Goal: Information Seeking & Learning: Learn about a topic

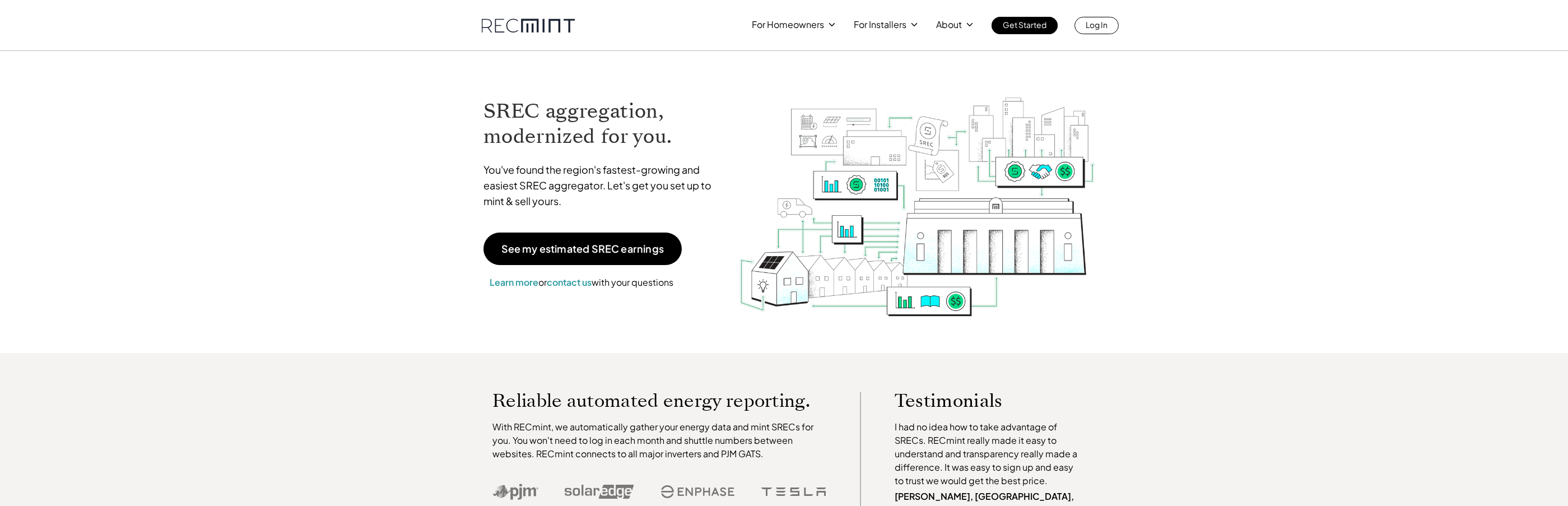
click at [834, 33] on div "For Homeowners For Installers About Get Started Log In" at bounding box center [935, 26] width 367 height 18
click at [819, 26] on p "For Homeowners" at bounding box center [787, 25] width 73 height 16
click at [797, 53] on p "Estimate my earnings" at bounding box center [794, 52] width 86 height 11
click at [958, 28] on p "About" at bounding box center [949, 25] width 26 height 16
click at [888, 23] on p "For Installers" at bounding box center [880, 25] width 53 height 16
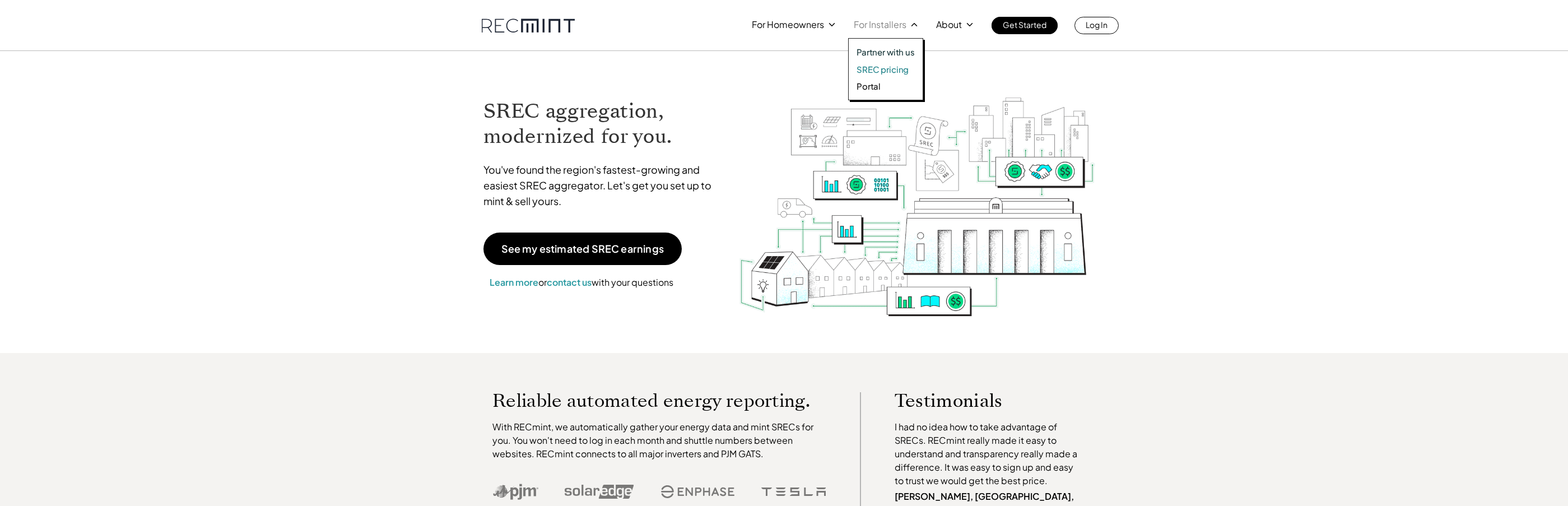
click at [869, 72] on p "SREC pricing" at bounding box center [883, 69] width 52 height 11
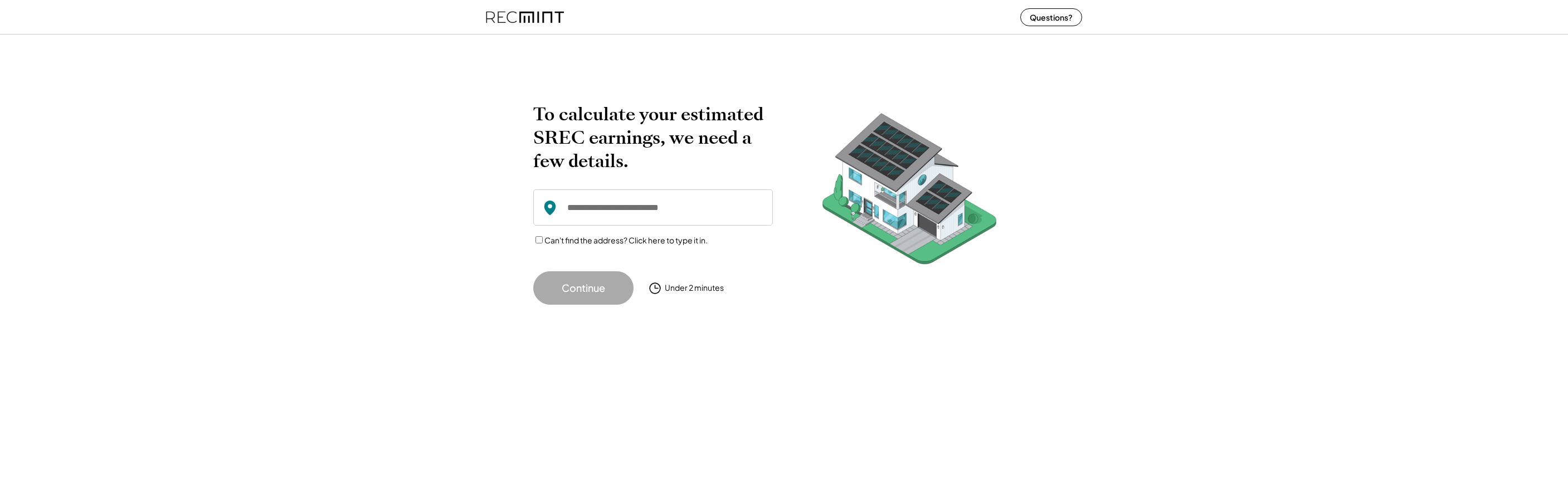
drag, startPoint x: 673, startPoint y: 188, endPoint x: 659, endPoint y: 208, distance: 24.4
click at [672, 191] on div "To calculate your estimated SREC earnings, we need a few details. Can't find th…" at bounding box center [653, 203] width 240 height 203
click at [659, 208] on input "input" at bounding box center [653, 208] width 240 height 36
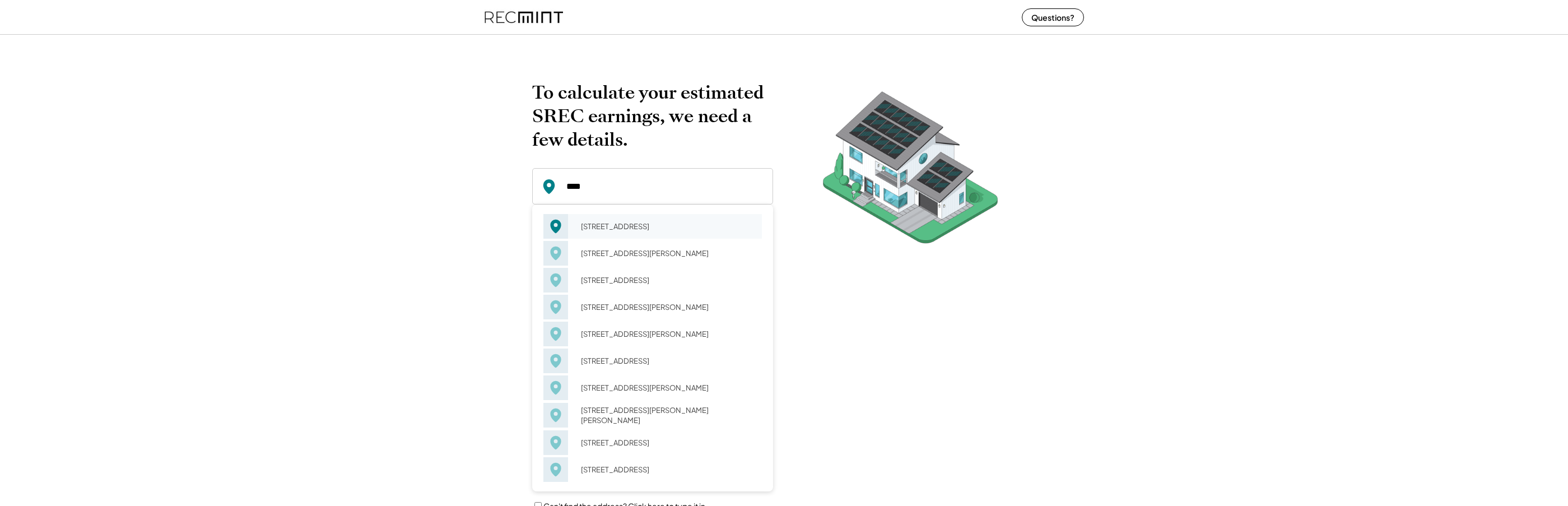
click at [695, 228] on div "[STREET_ADDRESS]" at bounding box center [668, 227] width 189 height 16
type input "**********"
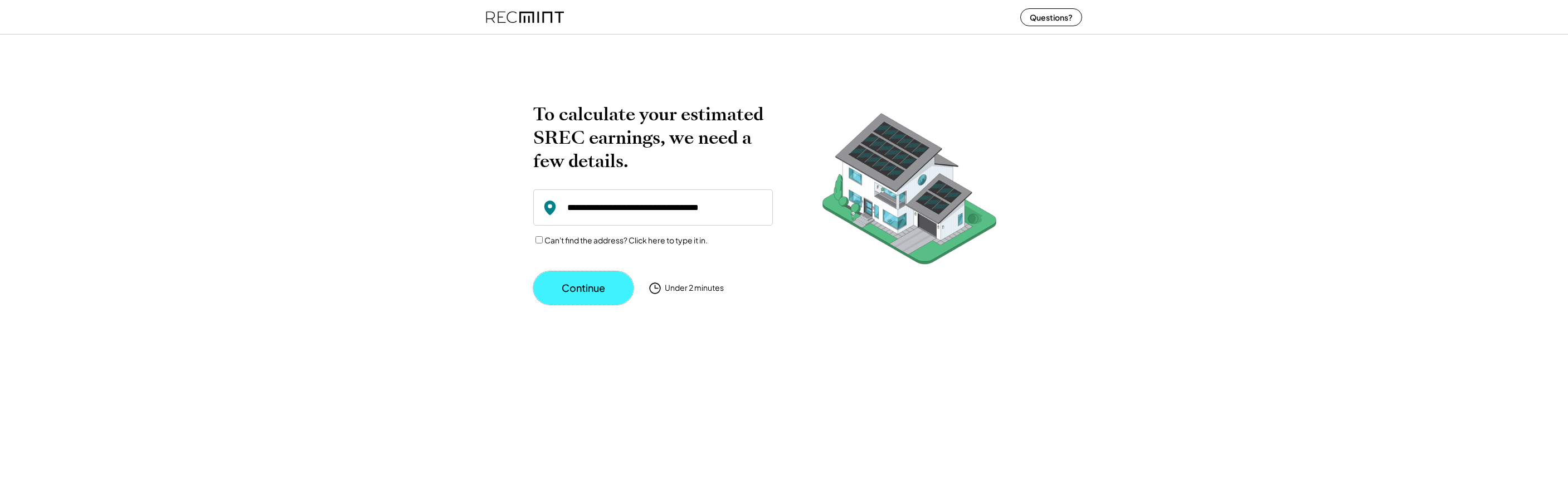
click at [589, 277] on button "Continue" at bounding box center [583, 288] width 100 height 33
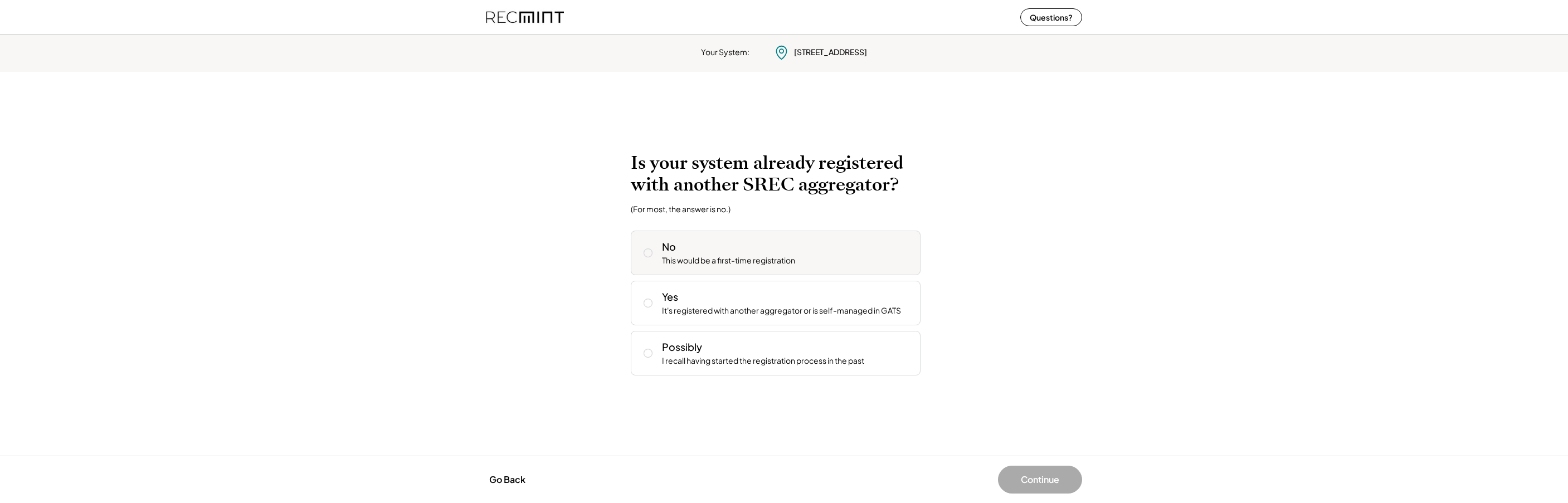
click at [696, 243] on div "No This would be a first-time registration" at bounding box center [787, 253] width 250 height 27
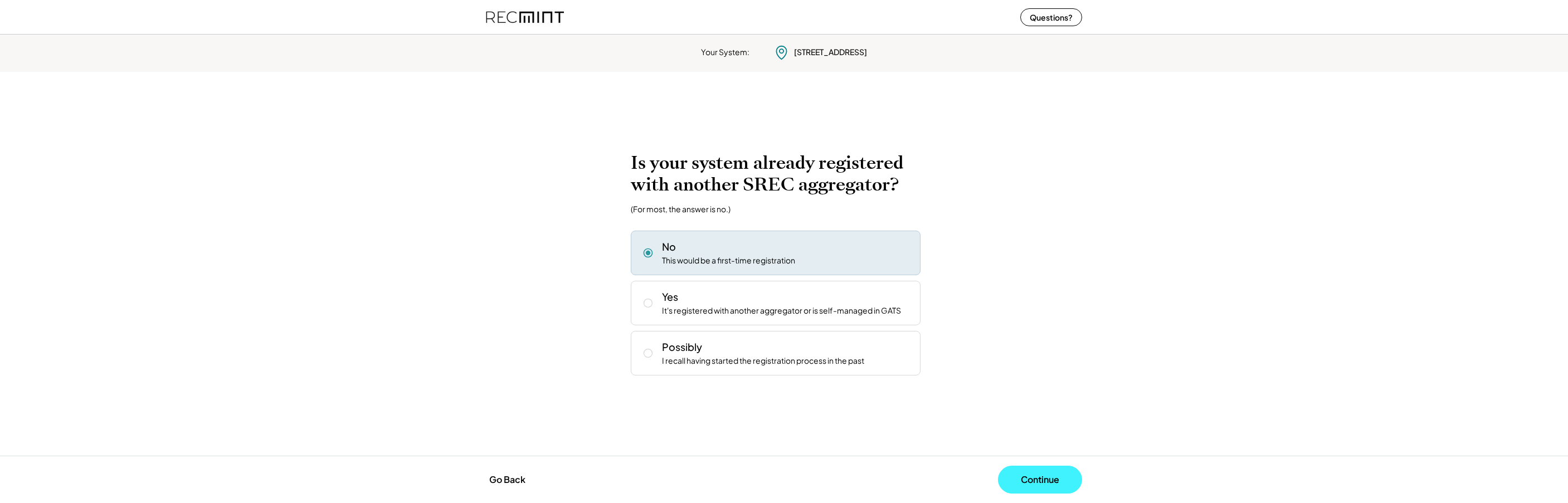
drag, startPoint x: 1073, startPoint y: 483, endPoint x: 1066, endPoint y: 483, distance: 7.0
click at [1073, 483] on button "Continue" at bounding box center [1040, 480] width 84 height 28
click at [1055, 482] on button "Continue" at bounding box center [1040, 480] width 84 height 28
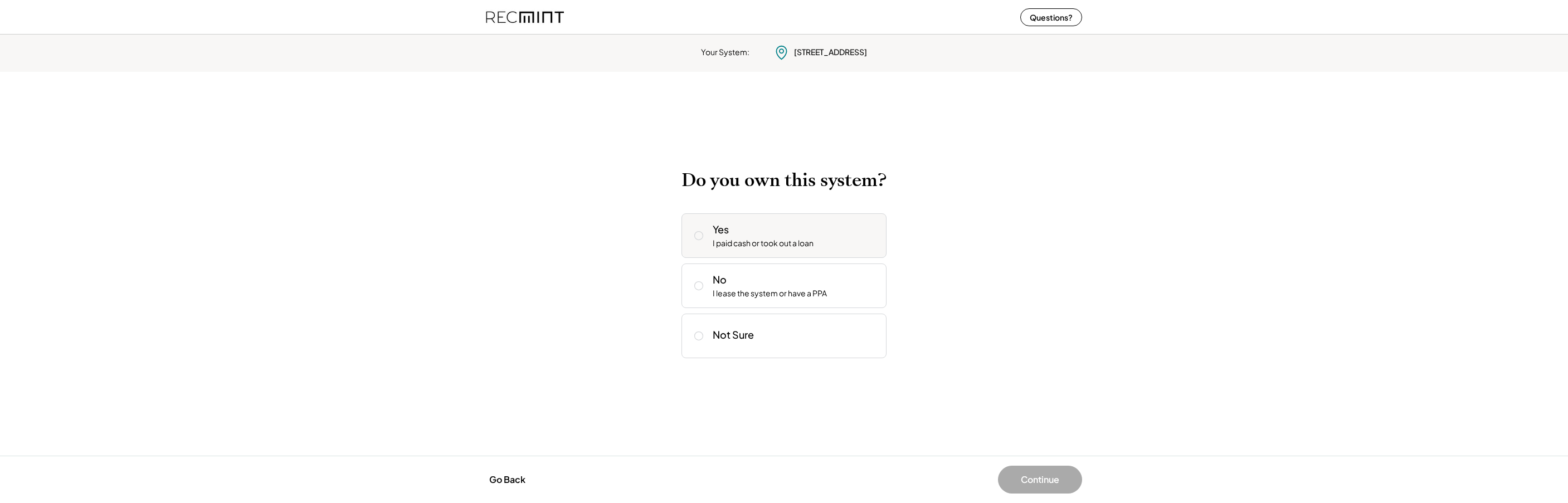
click at [746, 231] on div "Yes I paid cash or took out a loan" at bounding box center [795, 236] width 165 height 27
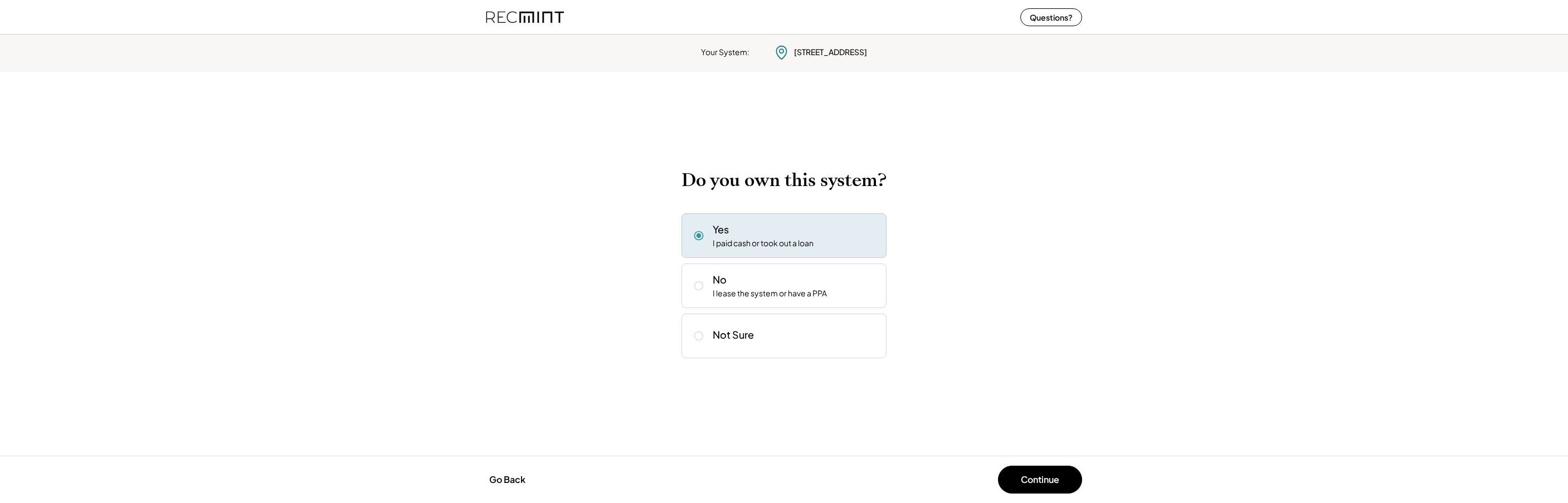
click at [1019, 462] on div "Go Back Continue" at bounding box center [784, 480] width 1568 height 48
click at [1028, 474] on button "Continue" at bounding box center [1040, 480] width 84 height 28
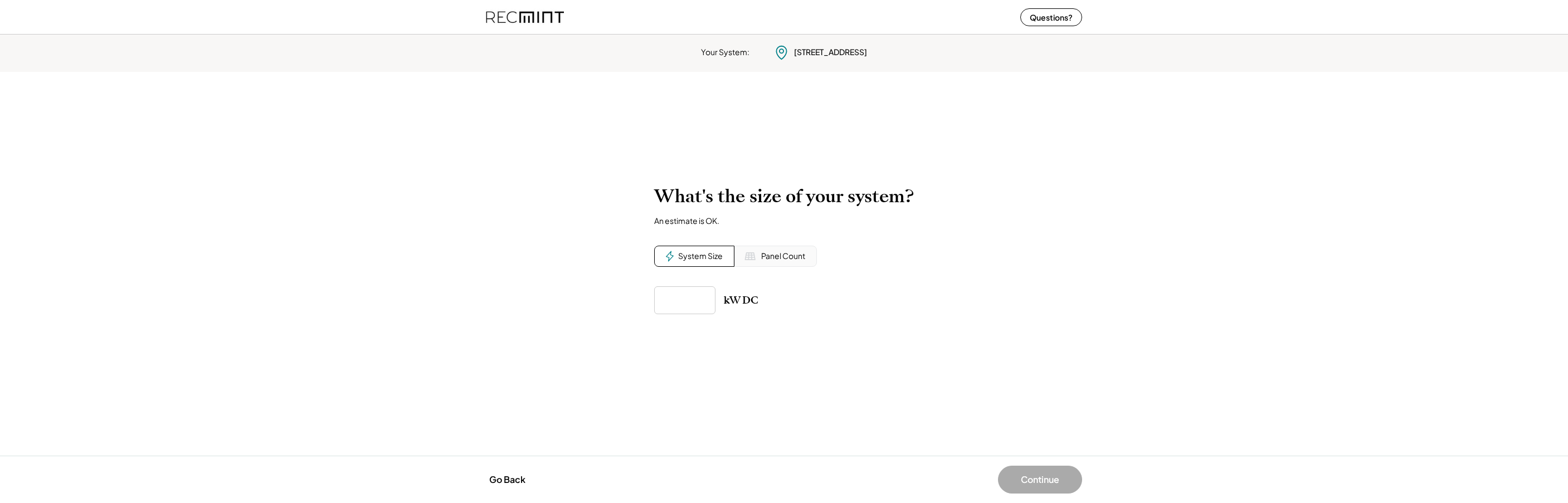
click at [702, 258] on div "System Size" at bounding box center [700, 257] width 45 height 11
click at [680, 284] on div "What's the size of your system? An estimate is OK. System Size Panel Count kW DC" at bounding box center [784, 250] width 260 height 128
click at [679, 294] on input "input" at bounding box center [685, 300] width 61 height 28
click at [684, 292] on input "input" at bounding box center [685, 300] width 61 height 28
click at [678, 298] on input "input" at bounding box center [685, 300] width 61 height 28
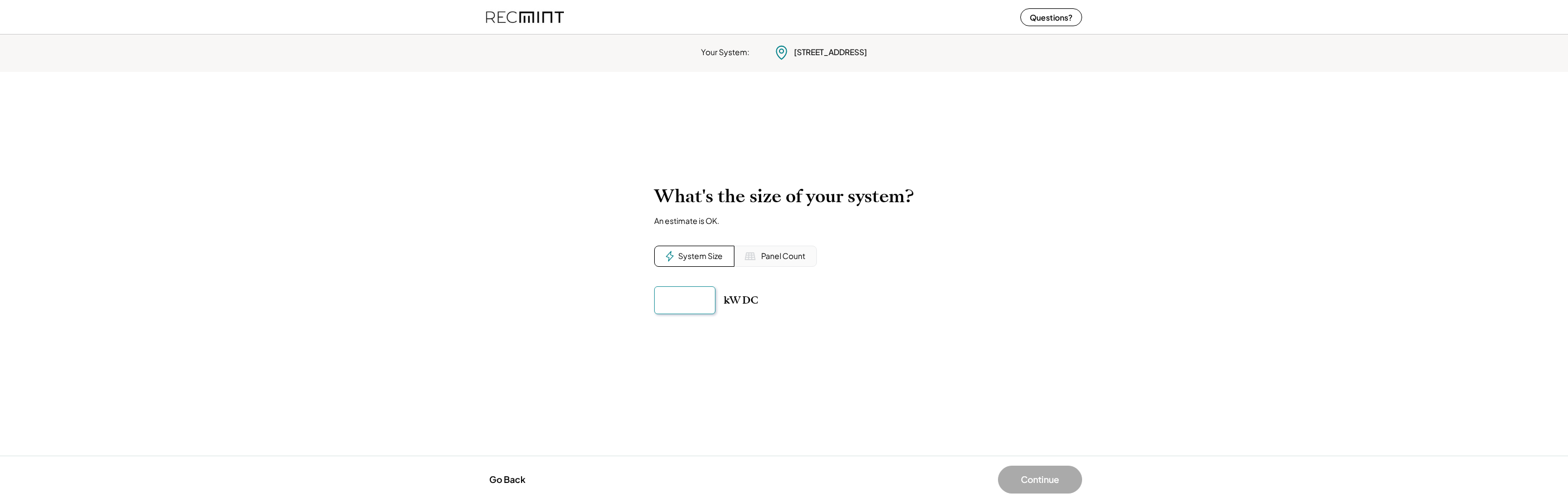
click at [676, 299] on input "input" at bounding box center [685, 300] width 61 height 28
drag, startPoint x: 667, startPoint y: 298, endPoint x: 723, endPoint y: 297, distance: 56.0
click at [718, 298] on div "kW DC" at bounding box center [784, 300] width 260 height 28
type input "******"
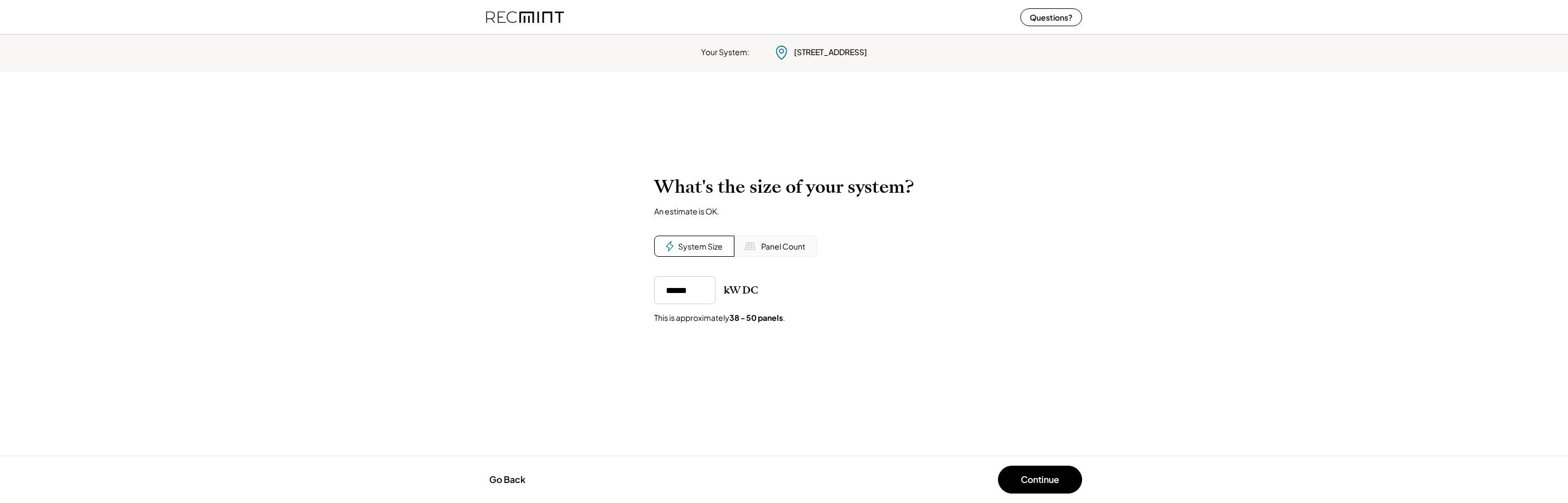
drag, startPoint x: 869, startPoint y: 328, endPoint x: 879, endPoint y: 353, distance: 26.9
click at [870, 328] on div "To calculate your estimated SREC earnings, we need a few details. [STREET_ADDRE…" at bounding box center [784, 263] width 1568 height 198
click at [946, 344] on div "To calculate your estimated SREC earnings, we need a few details. [STREET_ADDRE…" at bounding box center [784, 263] width 1568 height 198
drag, startPoint x: 1049, startPoint y: 470, endPoint x: 1028, endPoint y: 469, distance: 21.0
click at [1047, 470] on button "Continue" at bounding box center [1040, 480] width 84 height 28
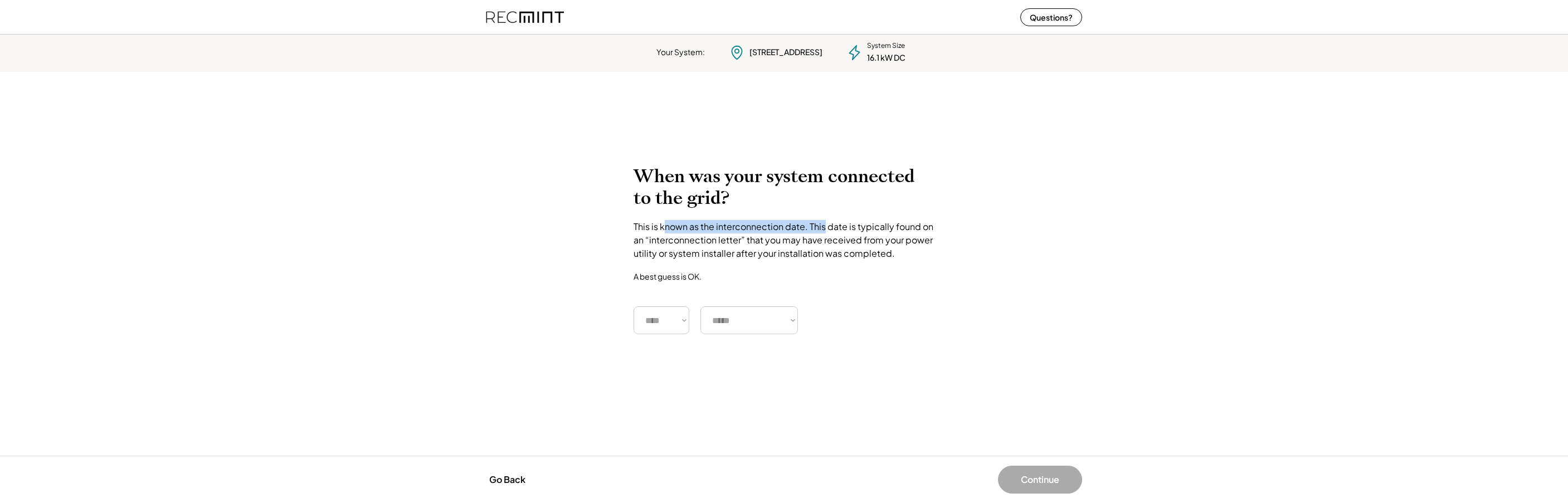
drag, startPoint x: 665, startPoint y: 224, endPoint x: 824, endPoint y: 231, distance: 159.2
click at [824, 231] on div "This is known as the interconnection date. This date is typically found on an “…" at bounding box center [784, 240] width 301 height 40
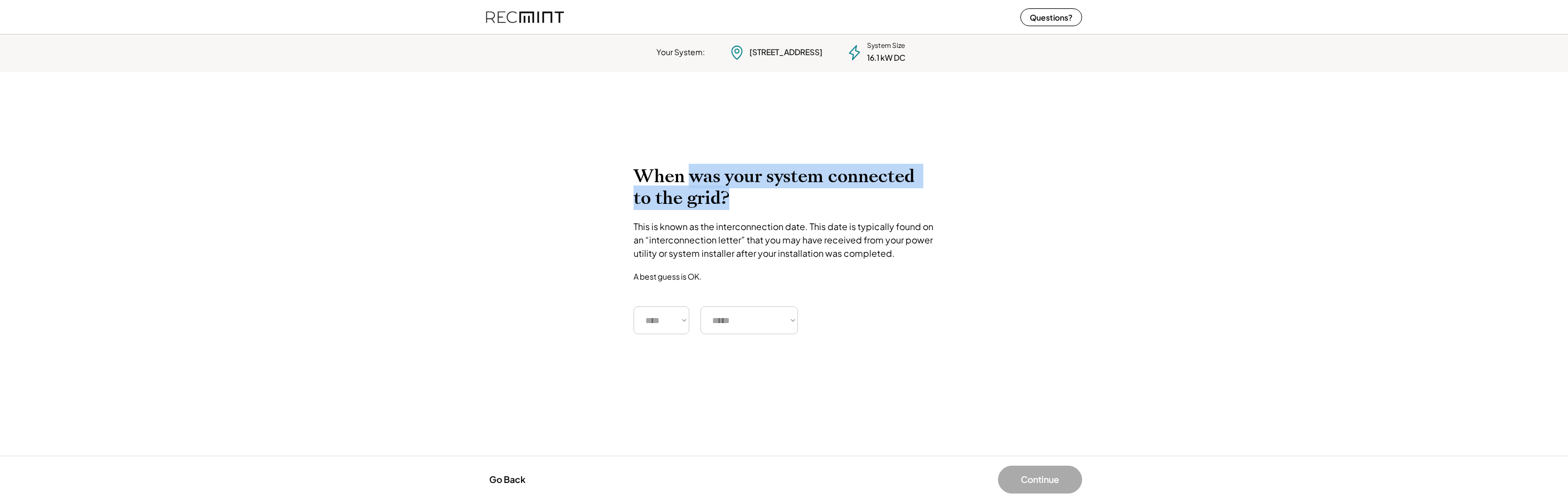
drag, startPoint x: 695, startPoint y: 170, endPoint x: 772, endPoint y: 198, distance: 81.9
click at [773, 198] on h2 "When was your system connected to the grid?" at bounding box center [784, 187] width 301 height 43
click at [772, 198] on h2 "When was your system connected to the grid?" at bounding box center [784, 187] width 301 height 43
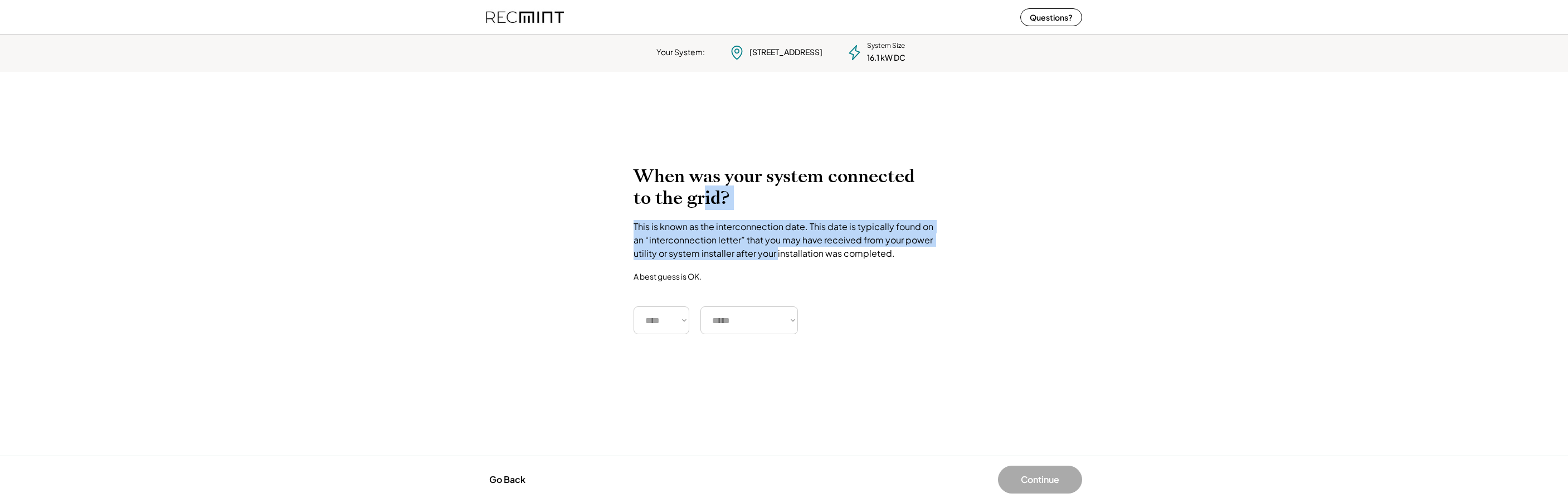
drag, startPoint x: 702, startPoint y: 212, endPoint x: 780, endPoint y: 258, distance: 90.6
click at [780, 258] on div "When was your system connected to the grid? This is known as the interconnectio…" at bounding box center [784, 250] width 301 height 169
click at [780, 258] on div "This is known as the interconnection date. This date is typically found on an “…" at bounding box center [784, 240] width 301 height 40
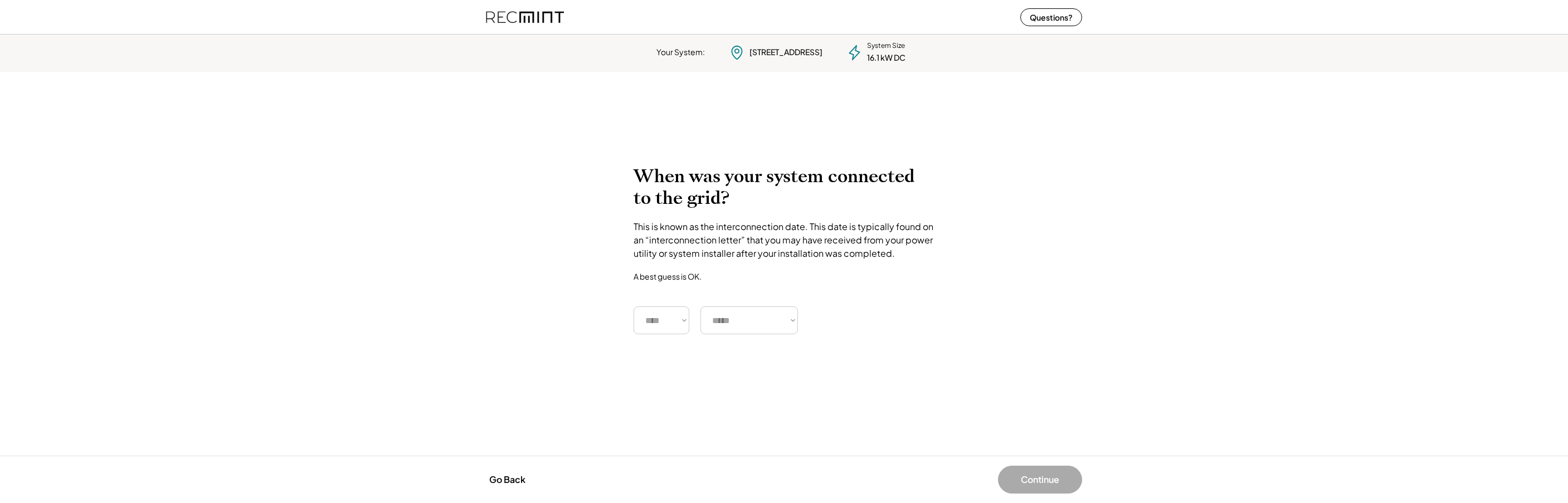
click at [769, 258] on div "This is known as the interconnection date. This date is typically found on an “…" at bounding box center [784, 240] width 301 height 40
click at [647, 313] on select "**** **** **** **** **** **** **** **** **** **** **** **** **** **** ****" at bounding box center [661, 320] width 56 height 28
select select "****"
click at [633, 307] on select "**** **** **** **** **** **** **** **** **** **** **** **** **** **** ****" at bounding box center [661, 320] width 56 height 28
click at [730, 330] on select "***** ******* ******** ***** ***** *** **** **** ****** ********* ******* *****…" at bounding box center [749, 320] width 97 height 28
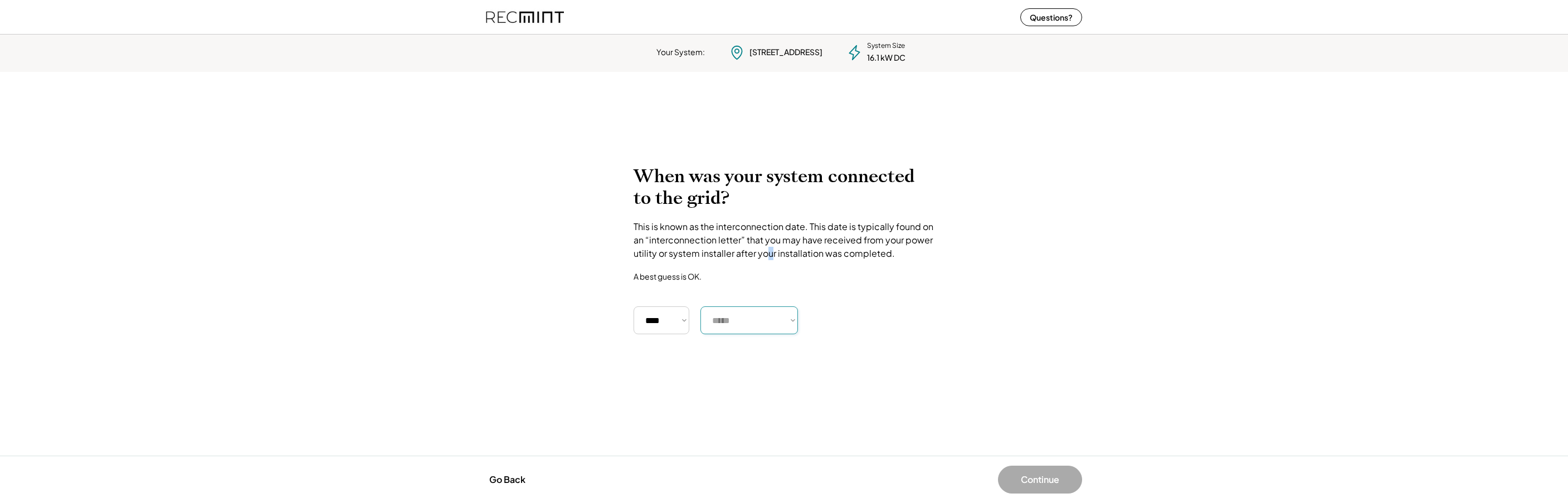
select select "********"
click at [701, 307] on select "***** ******* ******** ***** ***** *** **** **** ****** ********* ******* *****…" at bounding box center [749, 320] width 97 height 28
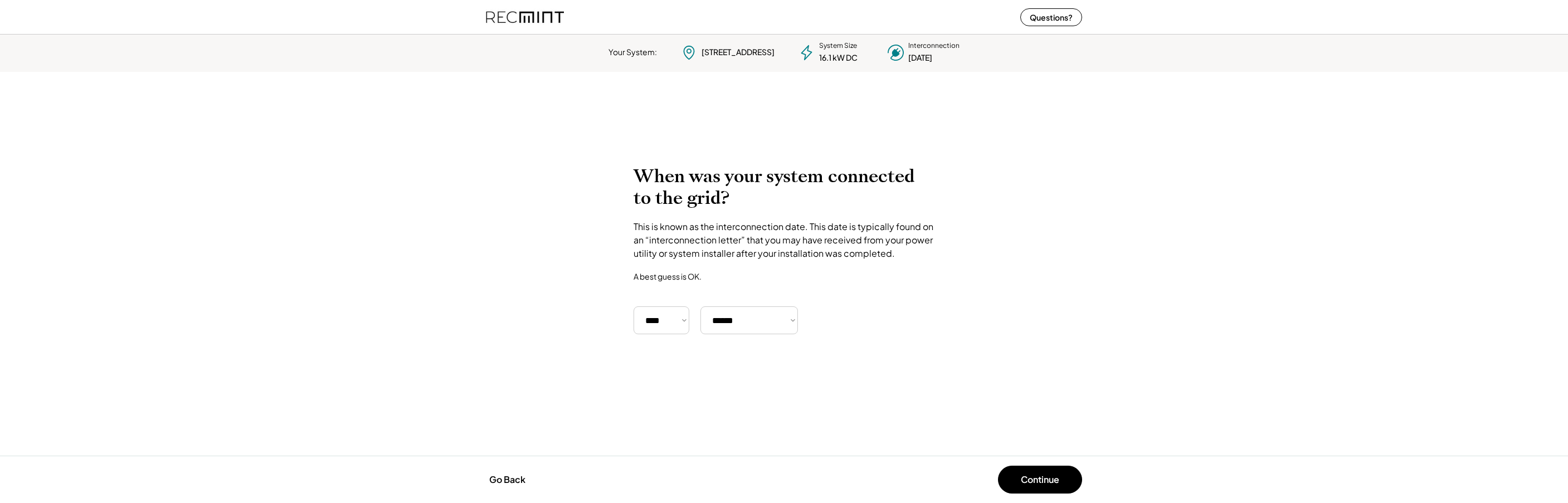
click at [720, 262] on div "When was your system connected to the grid? This is known as the interconnectio…" at bounding box center [784, 250] width 301 height 169
drag, startPoint x: 714, startPoint y: 238, endPoint x: 788, endPoint y: 254, distance: 75.7
click at [788, 254] on div "This is known as the interconnection date. This date is typically found on an “…" at bounding box center [784, 240] width 301 height 40
click at [1046, 485] on button "Continue" at bounding box center [1040, 480] width 84 height 28
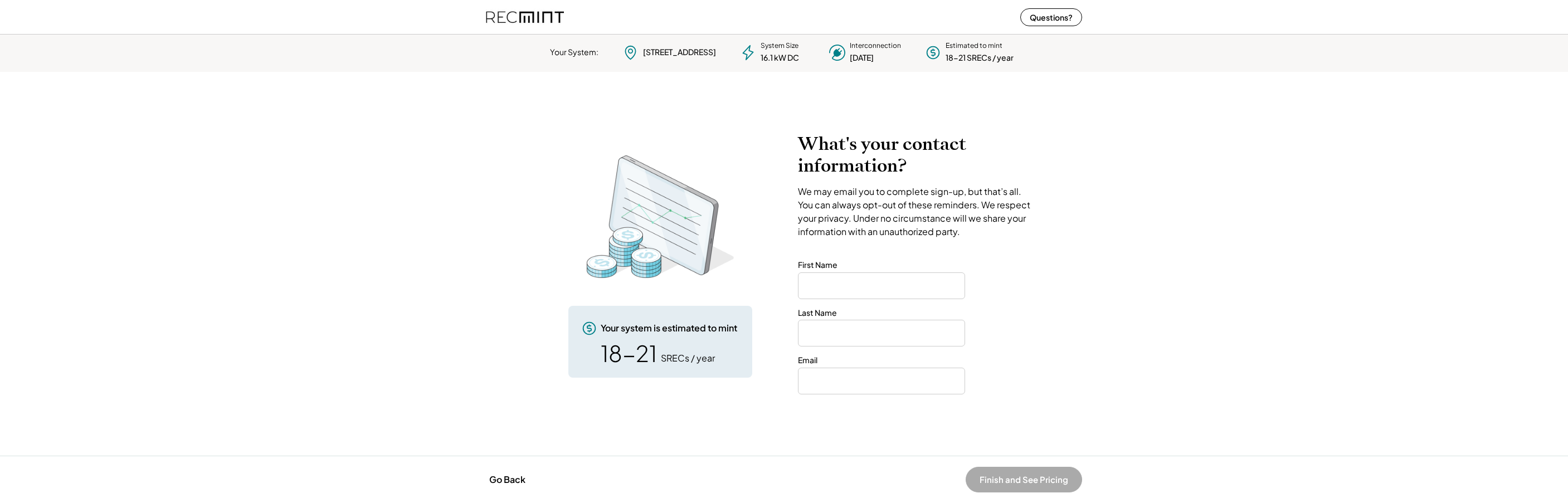
click at [519, 19] on img at bounding box center [525, 17] width 78 height 29
click at [520, 17] on img at bounding box center [525, 17] width 78 height 29
drag, startPoint x: 520, startPoint y: 17, endPoint x: 618, endPoint y: 17, distance: 98.0
click at [613, 17] on div "Questions?" at bounding box center [784, 17] width 618 height 34
drag, startPoint x: 627, startPoint y: 17, endPoint x: 510, endPoint y: 2, distance: 118.0
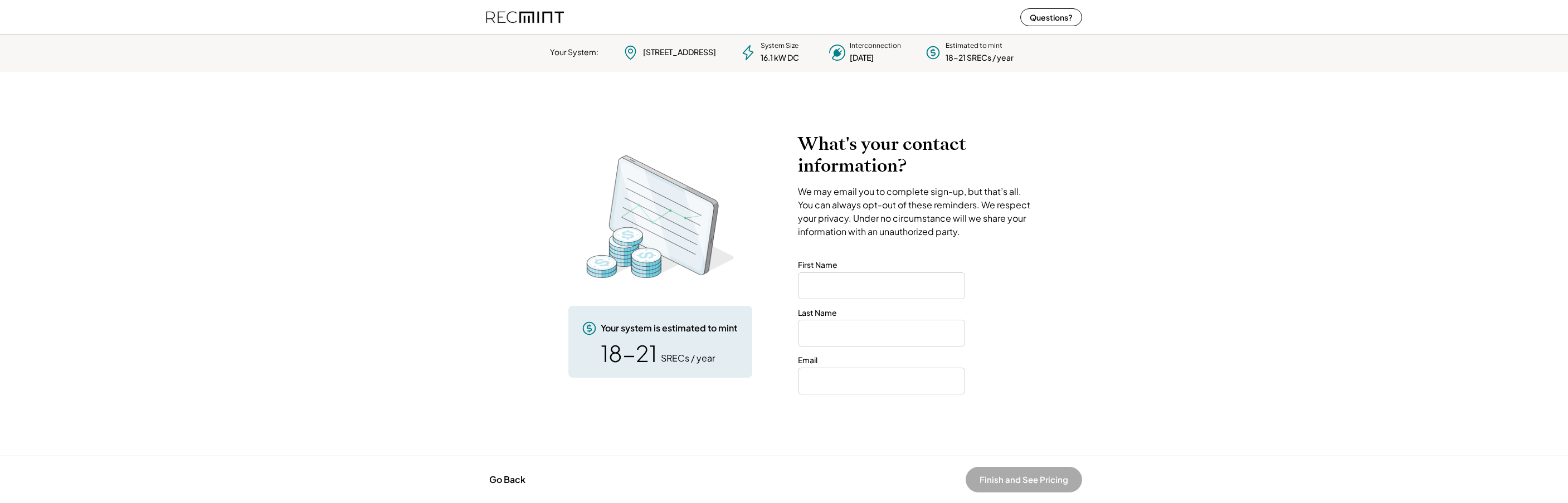
click at [511, 2] on div "Questions?" at bounding box center [784, 17] width 618 height 34
click at [510, 2] on div "Questions?" at bounding box center [784, 17] width 618 height 34
click at [526, 10] on img at bounding box center [525, 17] width 78 height 29
click at [527, 11] on img at bounding box center [525, 17] width 78 height 29
click at [527, 13] on img at bounding box center [525, 17] width 78 height 29
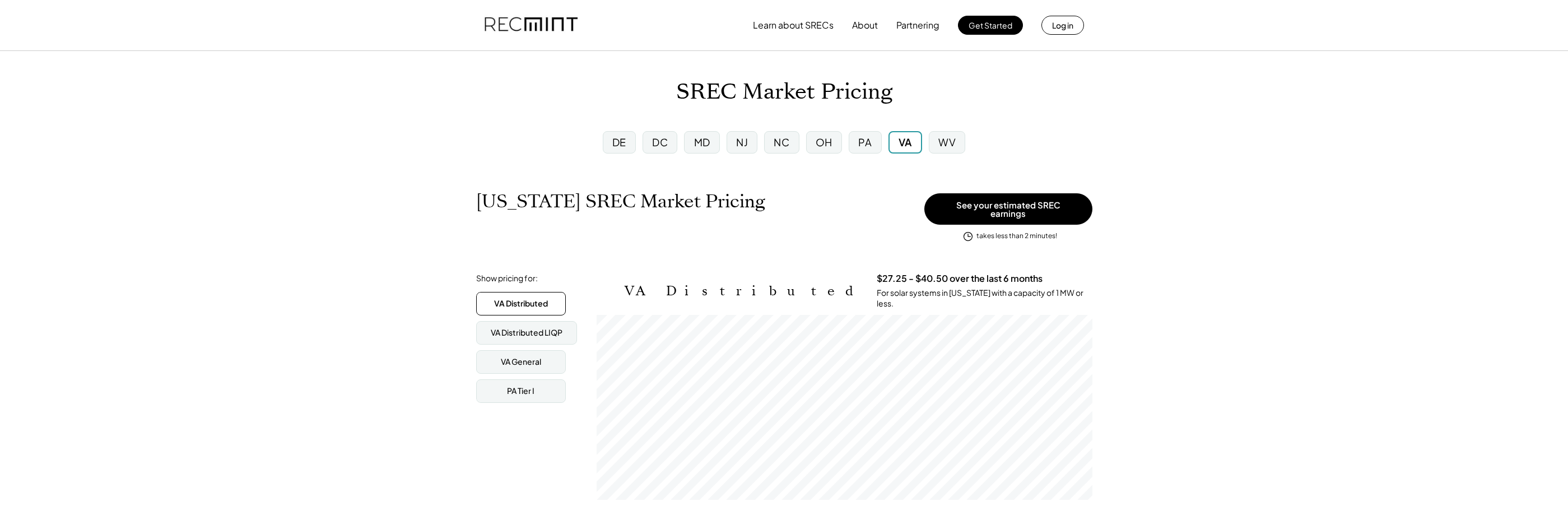
scroll to position [185, 496]
click at [706, 139] on div "MD" at bounding box center [702, 142] width 16 height 14
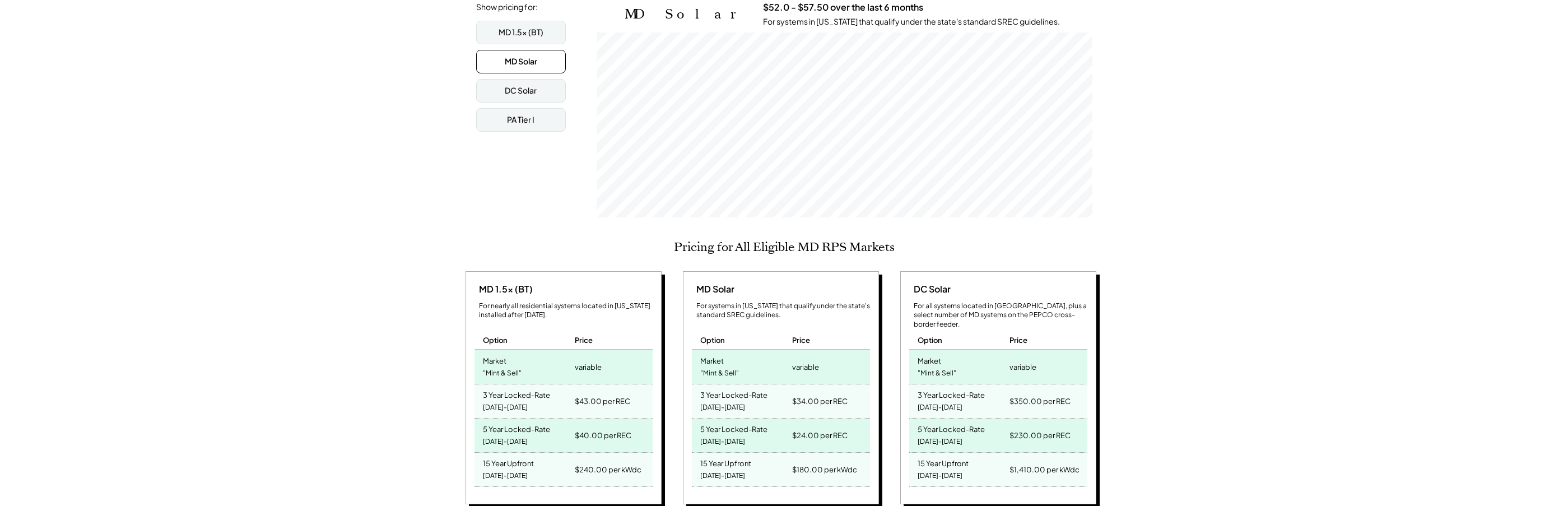
scroll to position [280, 0]
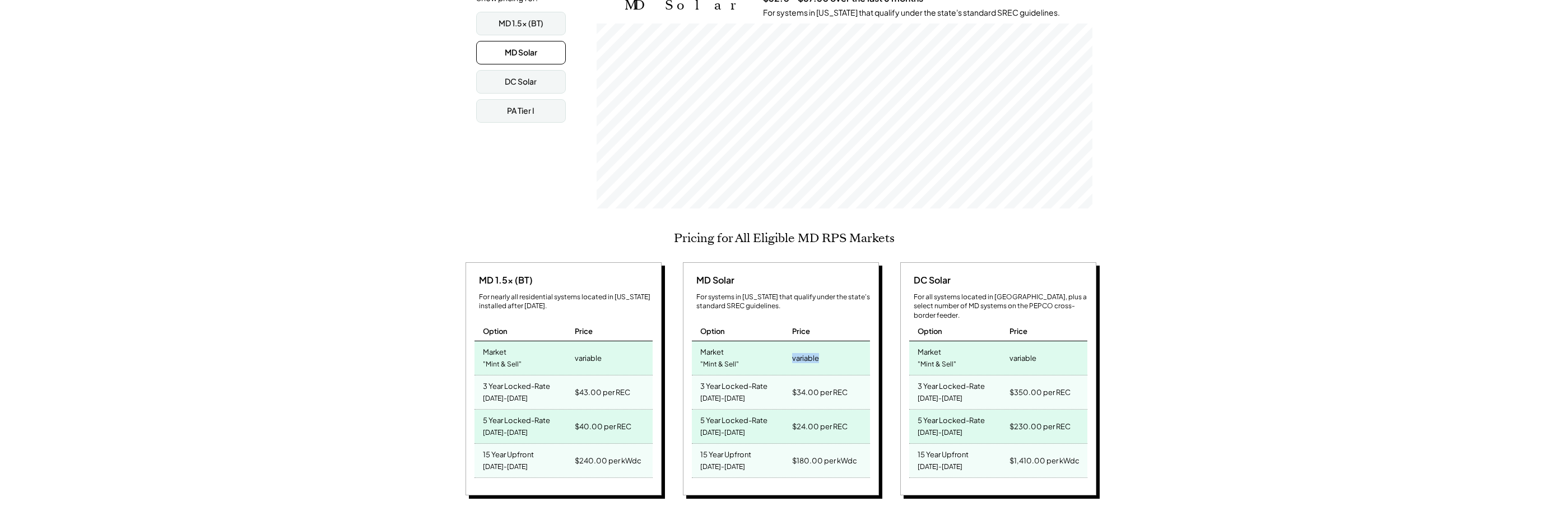
drag, startPoint x: 773, startPoint y: 358, endPoint x: 817, endPoint y: 354, distance: 44.2
click at [817, 354] on div "Market "Mint & Sell" variable" at bounding box center [781, 358] width 178 height 34
click at [817, 354] on div "variable" at bounding box center [805, 358] width 27 height 16
drag, startPoint x: 776, startPoint y: 384, endPoint x: 837, endPoint y: 392, distance: 61.5
click at [837, 392] on div "3 Year Locked-Rate 2025-2027 $34.00 per REC" at bounding box center [781, 392] width 178 height 34
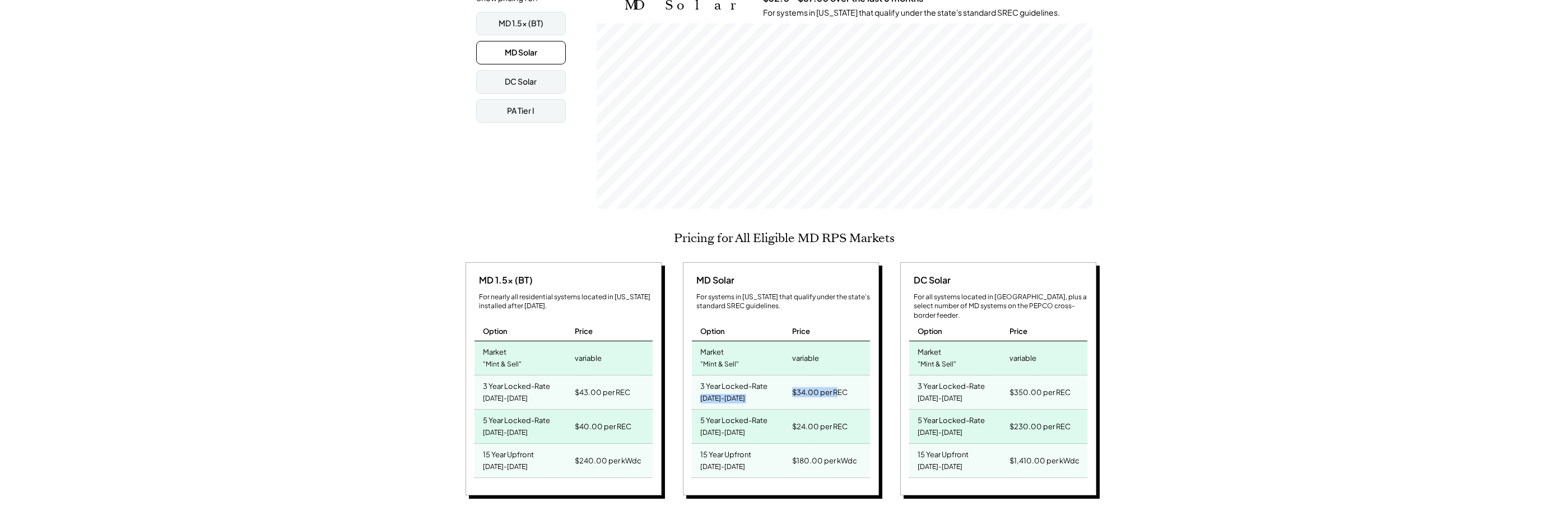
click at [837, 392] on div "$34.00 per REC" at bounding box center [820, 392] width 55 height 16
drag, startPoint x: 796, startPoint y: 389, endPoint x: 820, endPoint y: 394, distance: 24.5
click at [820, 394] on div "$34.00 per REC" at bounding box center [829, 392] width 80 height 33
drag, startPoint x: 784, startPoint y: 385, endPoint x: 842, endPoint y: 394, distance: 58.7
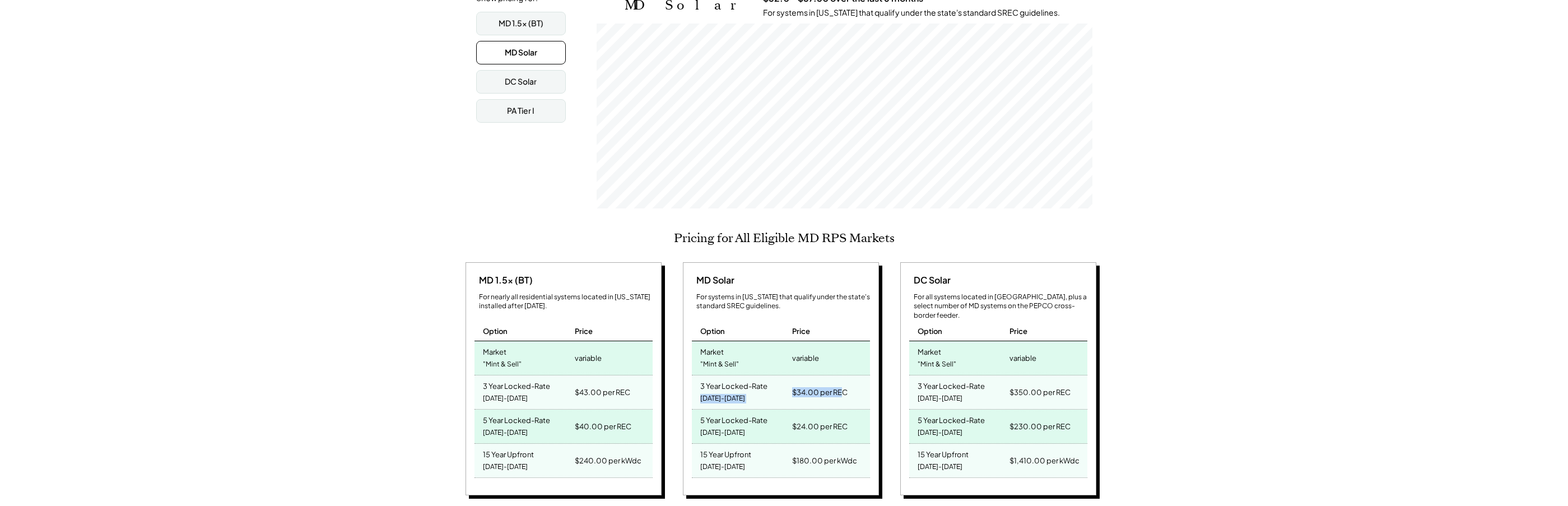
click at [842, 394] on div "3 Year Locked-Rate 2025-2027 $34.00 per REC" at bounding box center [781, 392] width 178 height 34
click at [842, 394] on div "$34.00 per REC" at bounding box center [829, 392] width 80 height 33
click at [833, 394] on div "$34.00 per REC" at bounding box center [829, 392] width 80 height 33
click at [832, 393] on div "$34.00 per REC" at bounding box center [820, 392] width 55 height 16
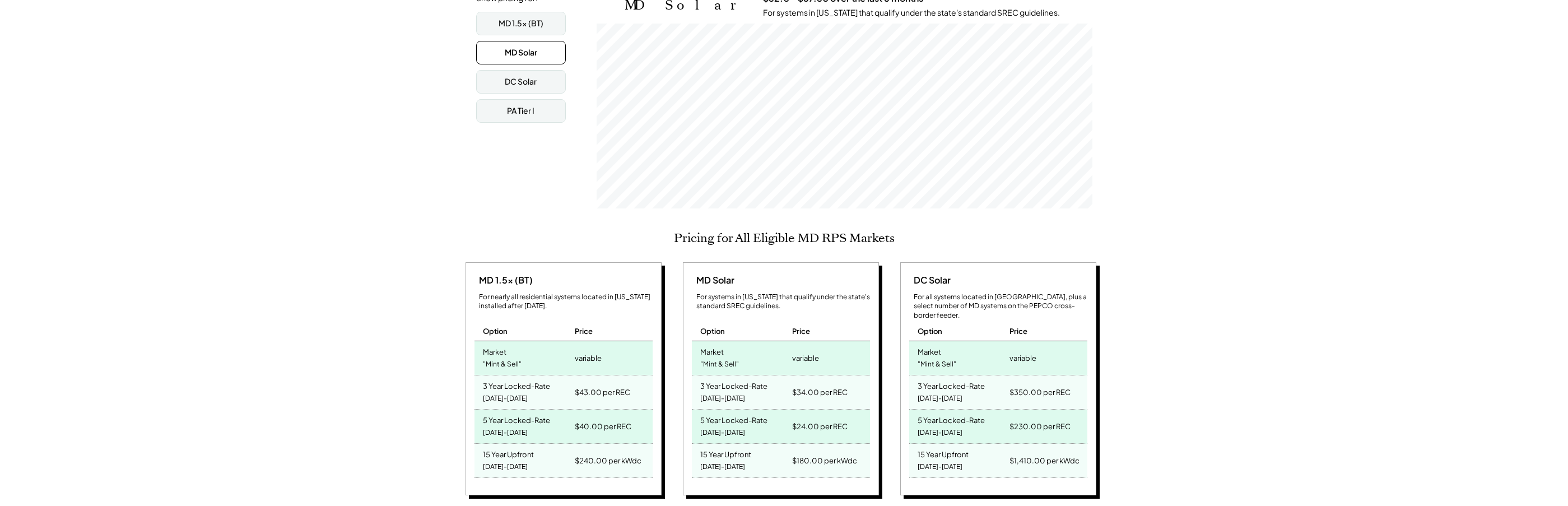
click at [806, 391] on div "$34.00 per REC" at bounding box center [820, 392] width 55 height 16
click at [803, 391] on div "$34.00 per REC" at bounding box center [820, 392] width 55 height 16
click at [802, 391] on div "$34.00 per REC" at bounding box center [820, 392] width 55 height 16
click at [794, 392] on div "$34.00 per REC" at bounding box center [820, 392] width 55 height 16
drag, startPoint x: 519, startPoint y: 291, endPoint x: 567, endPoint y: 296, distance: 48.3
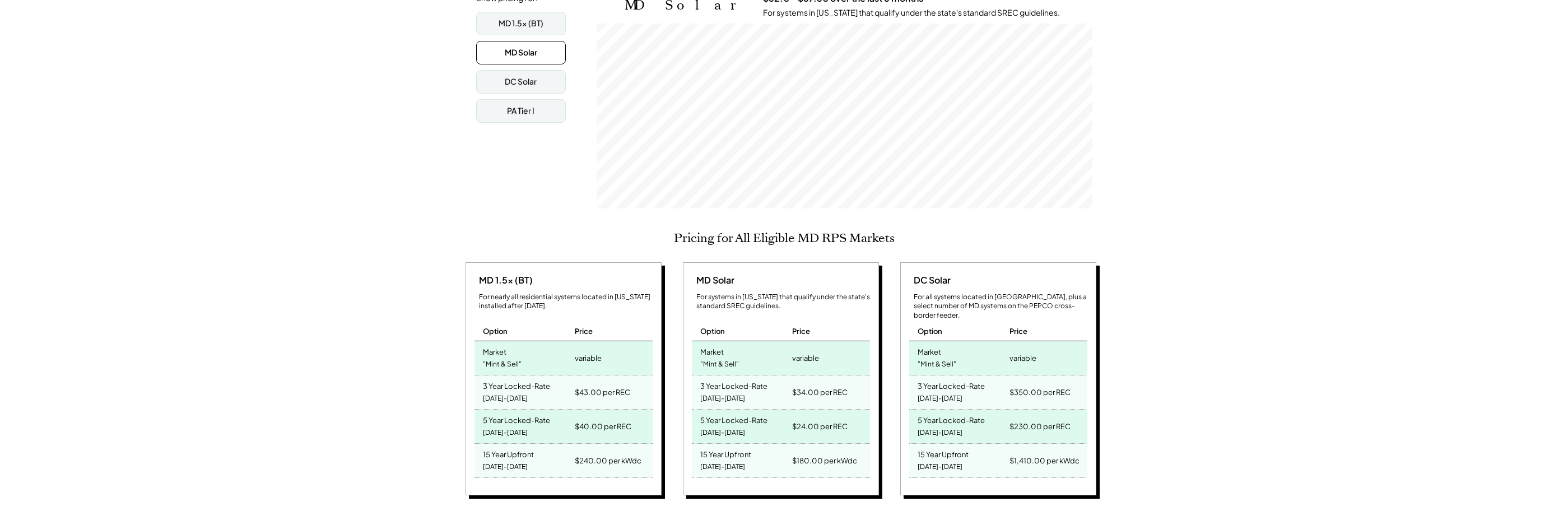
click at [567, 296] on div "For nearly all residential systems located in Maryland installed after July 1, …" at bounding box center [566, 302] width 173 height 19
click at [567, 297] on div "For nearly all residential systems located in Maryland installed after July 1, …" at bounding box center [566, 302] width 173 height 19
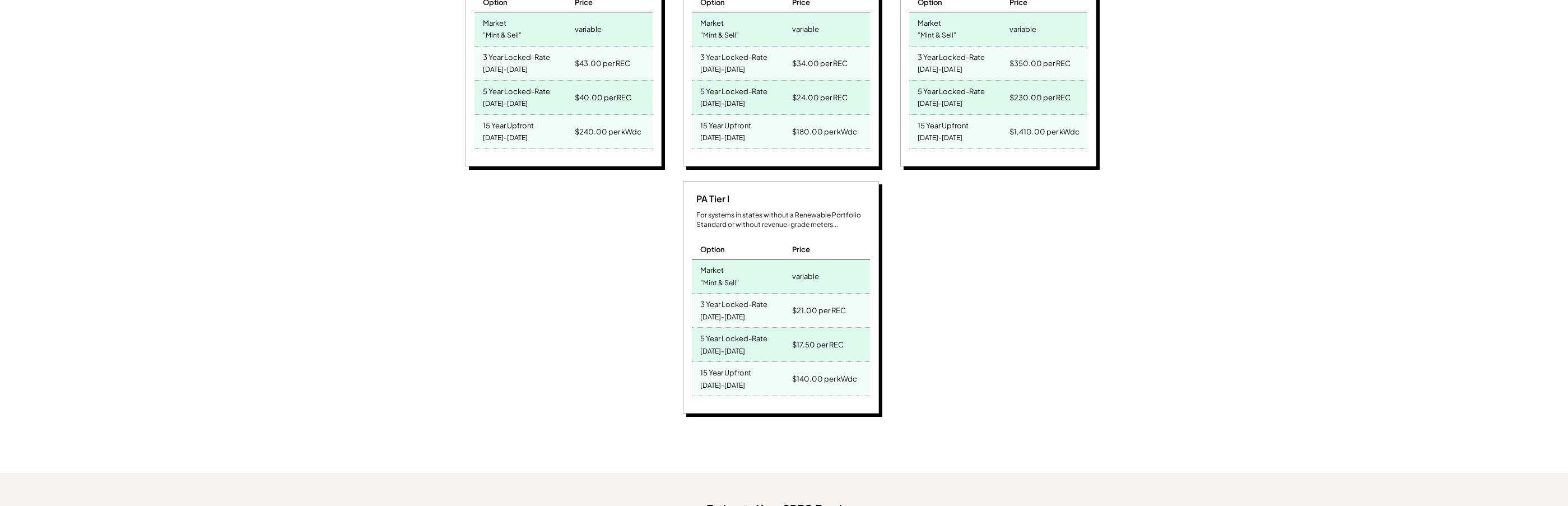
scroll to position [673, 0]
